Goal: Task Accomplishment & Management: Manage account settings

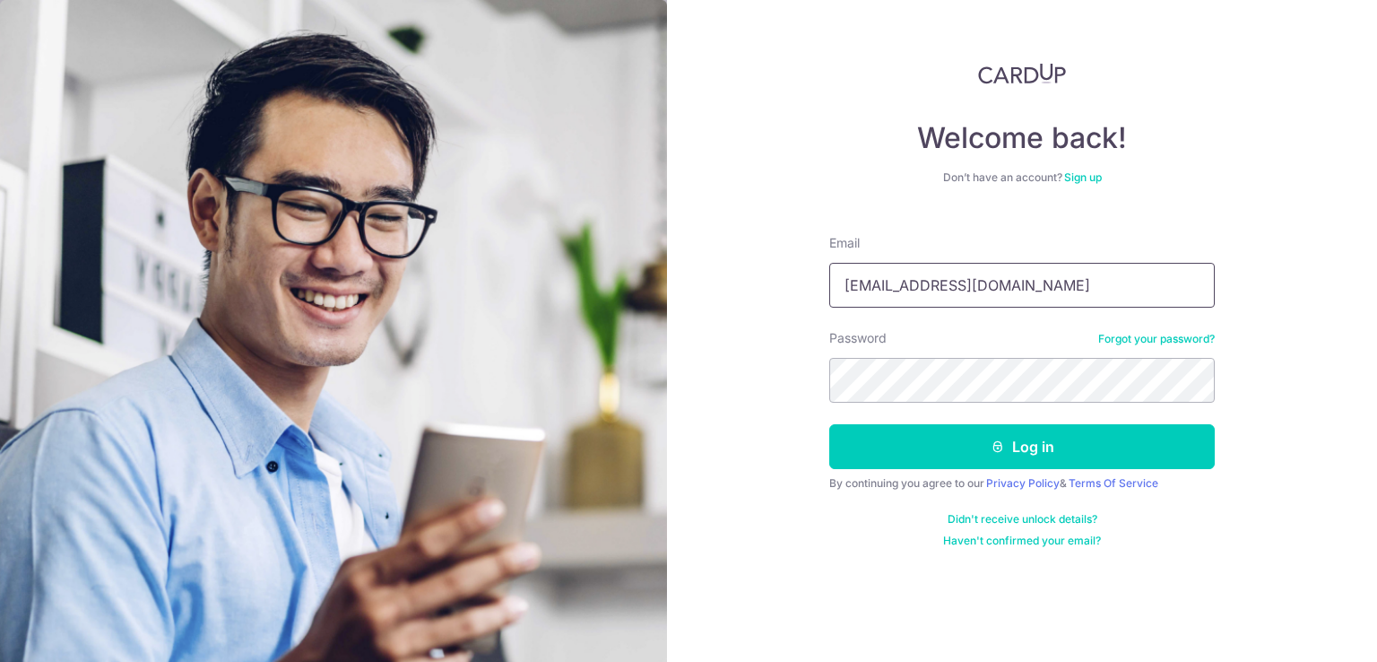
type input "[EMAIL_ADDRESS][DOMAIN_NAME]"
click at [829, 424] on button "Log in" at bounding box center [1022, 446] width 386 height 45
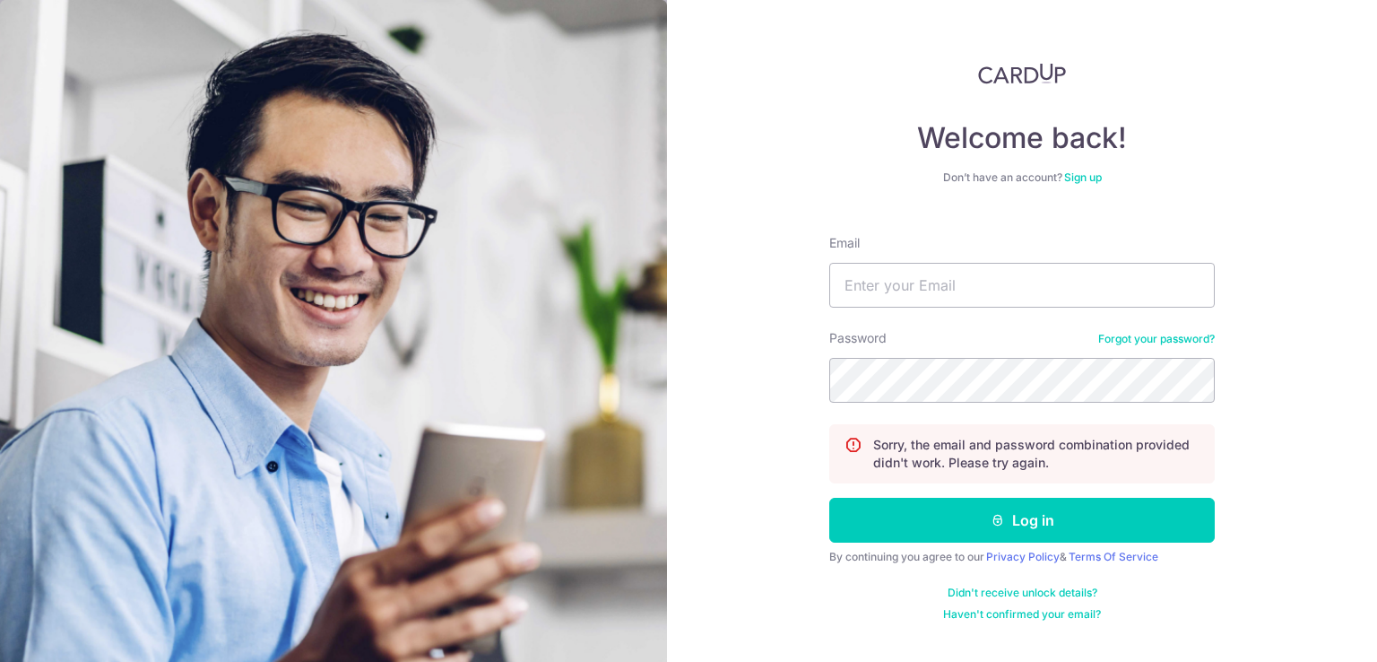
click at [1047, 257] on div "Email" at bounding box center [1022, 271] width 386 height 74
click at [1044, 265] on input "Email" at bounding box center [1022, 285] width 386 height 45
type input "[EMAIL_ADDRESS][DOMAIN_NAME]"
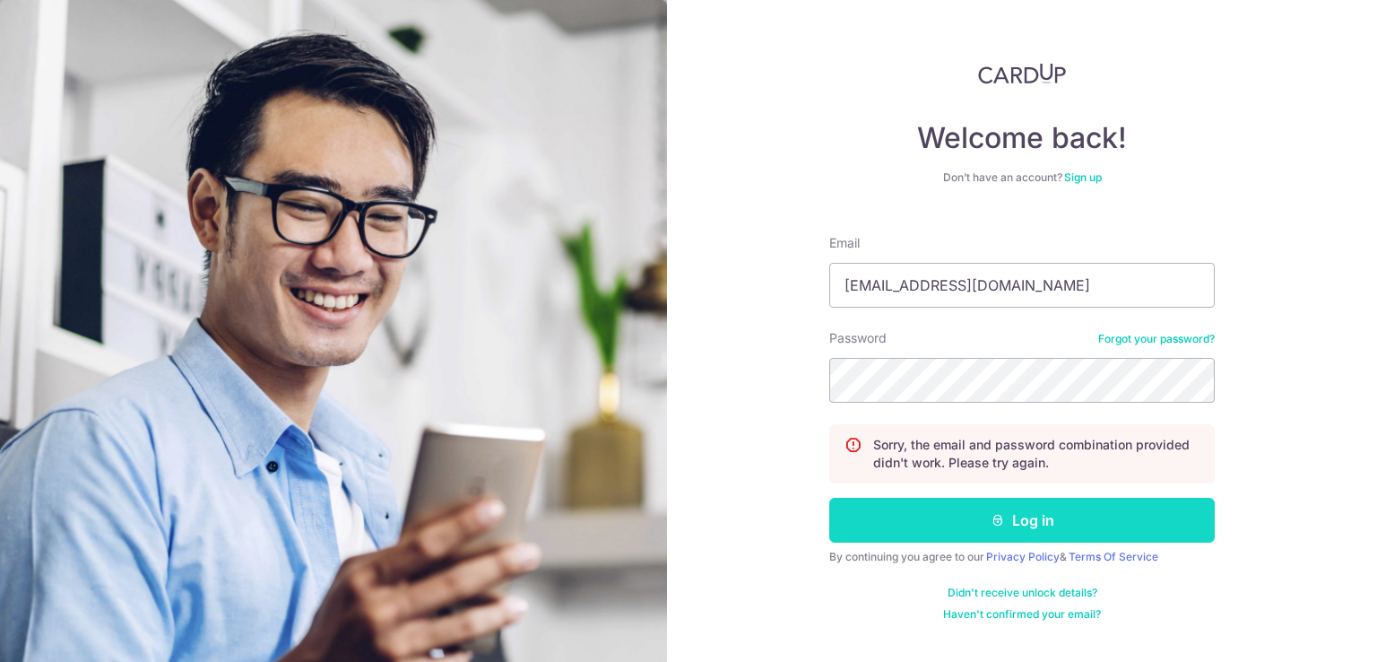
click at [1023, 522] on button "Log in" at bounding box center [1022, 520] width 386 height 45
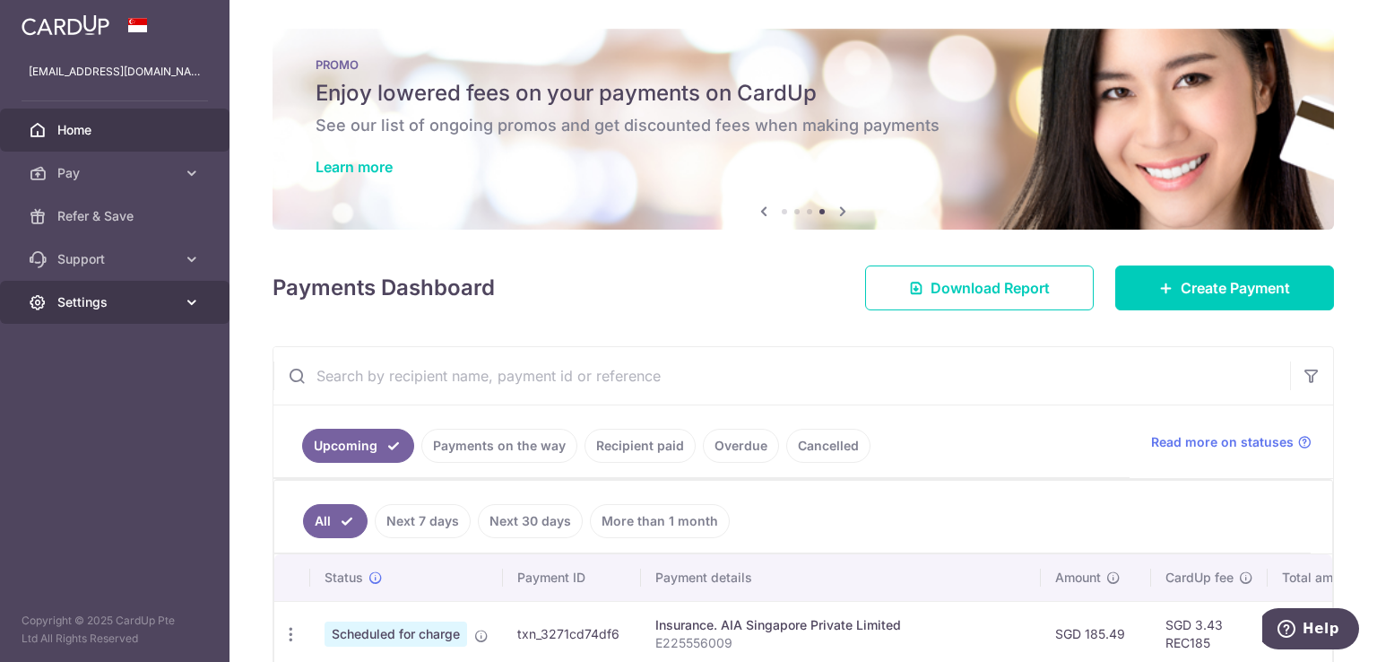
click at [69, 299] on span "Settings" at bounding box center [116, 302] width 118 height 18
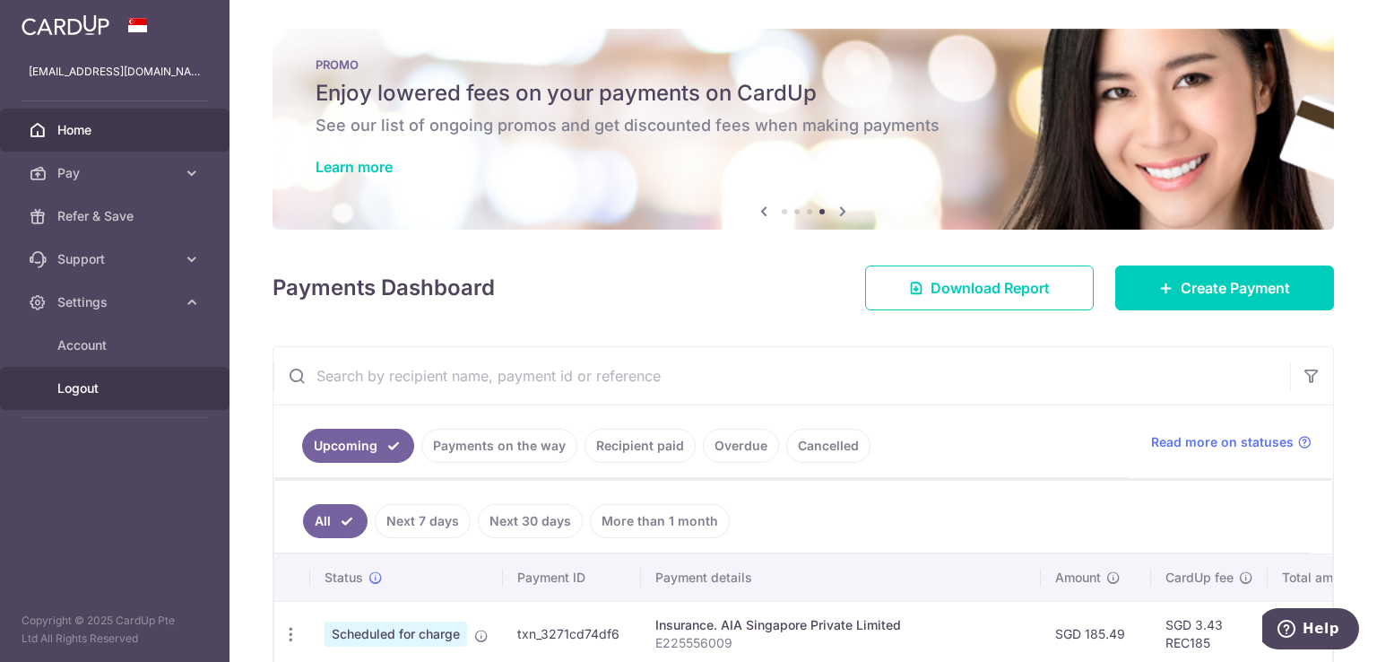
click at [82, 383] on span "Logout" at bounding box center [116, 388] width 118 height 18
